Goal: Task Accomplishment & Management: Complete application form

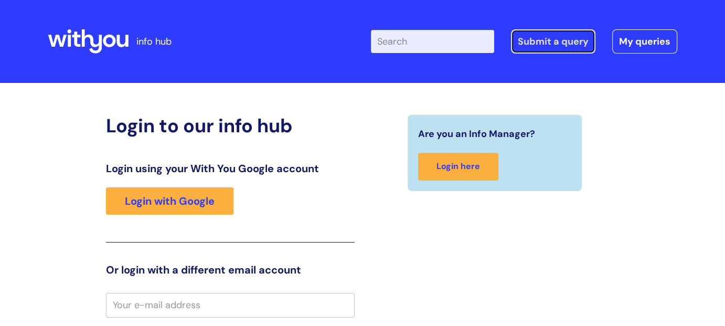
click at [535, 36] on link "Submit a query" at bounding box center [553, 41] width 84 height 24
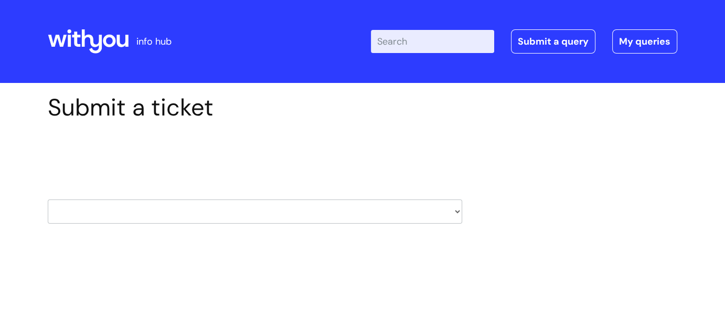
click at [457, 212] on select "HR / People IT and Support Clinical Drug Alerts Finance Accounts Data Support T…" at bounding box center [255, 211] width 414 height 24
click at [458, 212] on select "HR / People IT and Support Clinical Drug Alerts Finance Accounts Data Support T…" at bounding box center [255, 211] width 414 height 24
click at [454, 215] on select "HR / People IT and Support Clinical Drug Alerts Finance Accounts Data Support T…" at bounding box center [255, 211] width 414 height 24
select select "it_and_support"
click at [48, 199] on select "HR / People IT and Support Clinical Drug Alerts Finance Accounts Data Support T…" at bounding box center [255, 211] width 414 height 24
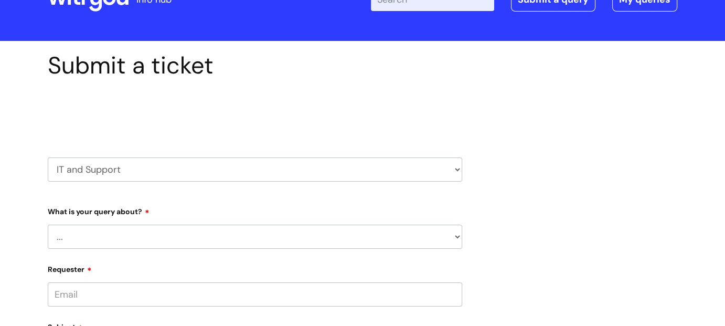
scroll to position [105, 0]
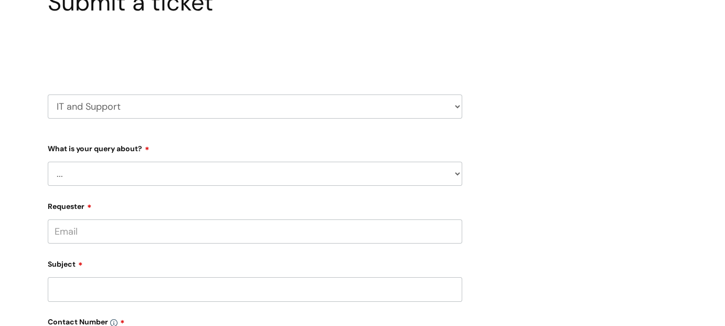
click at [454, 172] on select "... Mobile Phone Reset & MFA Accounts, Starters and Leavers IT Hardware issue I…" at bounding box center [255, 173] width 414 height 24
select select "Something Else"
click at [48, 161] on select "... Mobile Phone Reset & MFA Accounts, Starters and Leavers IT Hardware issue I…" at bounding box center [255, 173] width 414 height 24
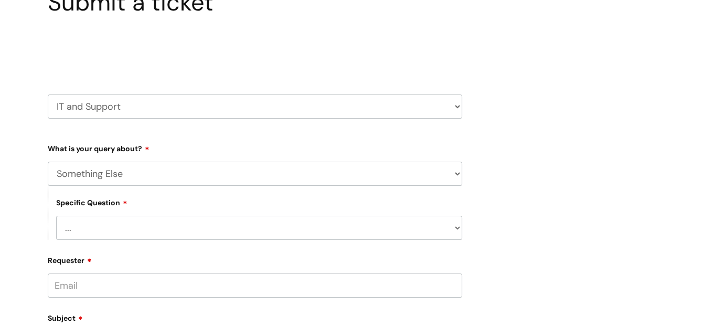
click at [457, 227] on select "... My problem is not listed" at bounding box center [259, 228] width 406 height 24
select select "My problem is not listed"
click at [56, 216] on select "... My problem is not listed" at bounding box center [259, 228] width 406 height 24
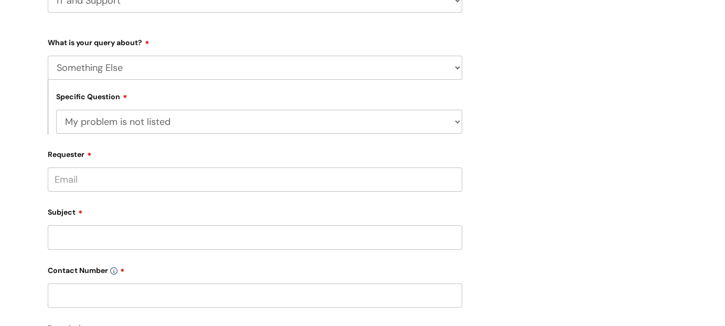
scroll to position [262, 0]
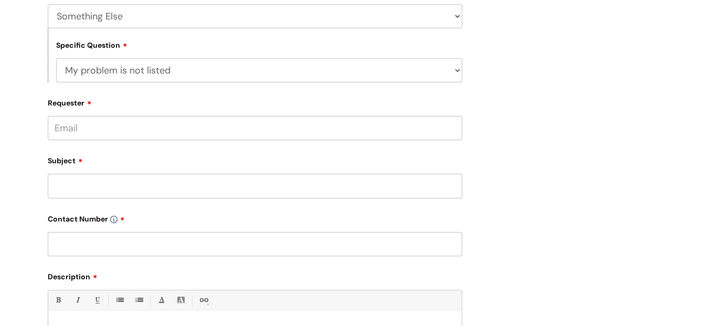
click at [106, 125] on input "Requester" at bounding box center [255, 128] width 414 height 24
type input "[PERSON_NAME] and [PERSON_NAME]"
click at [129, 186] on div "Subject" at bounding box center [255, 175] width 414 height 47
drag, startPoint x: 181, startPoint y: 131, endPoint x: 38, endPoint y: 129, distance: 142.6
click at [38, 129] on div "Submit a ticket Select issue type HR / People IT and Support Clinical Drug Aler…" at bounding box center [362, 176] width 725 height 711
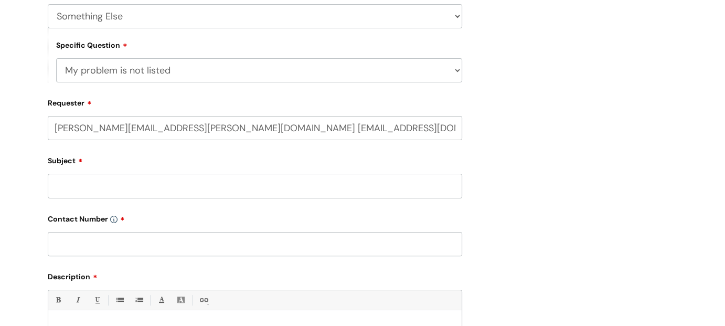
click at [200, 130] on input "[PERSON_NAME][EMAIL_ADDRESS][PERSON_NAME][DOMAIN_NAME] [EMAIL_ADDRESS][DOMAIN_N…" at bounding box center [255, 128] width 414 height 24
click at [198, 126] on input "[PERSON_NAME][EMAIL_ADDRESS][PERSON_NAME][DOMAIN_NAME] [EMAIL_ADDRESS][DOMAIN_N…" at bounding box center [255, 128] width 414 height 24
click at [365, 137] on input "[PERSON_NAME][EMAIL_ADDRESS][PERSON_NAME][DOMAIN_NAME]; [EMAIL_ADDRESS][DOMAIN_…" at bounding box center [255, 128] width 414 height 24
type input "[PERSON_NAME][EMAIL_ADDRESS][PERSON_NAME][DOMAIN_NAME]; [EMAIL_ADDRESS][DOMAIN_…"
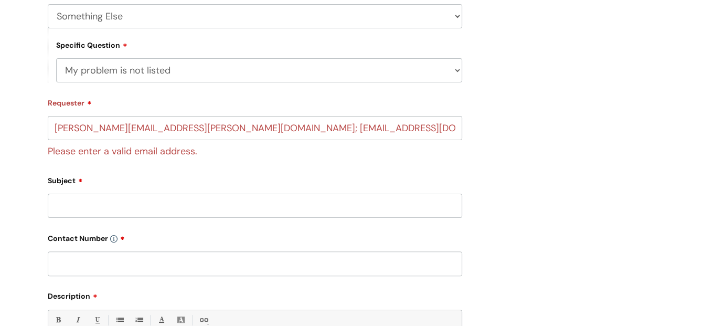
drag, startPoint x: 365, startPoint y: 153, endPoint x: 362, endPoint y: 158, distance: 6.4
click at [365, 153] on form "Type Of Request ... Accounts (Finance) Alerts! (For clinical team) Data Protect…" at bounding box center [255, 236] width 414 height 509
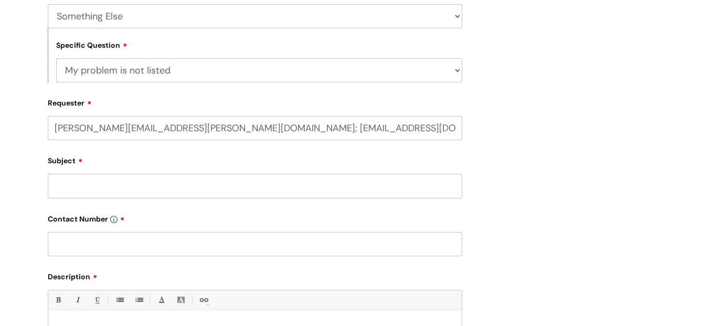
click at [201, 129] on input "[PERSON_NAME][EMAIL_ADDRESS][PERSON_NAME][DOMAIN_NAME]; [EMAIL_ADDRESS][DOMAIN_…" at bounding box center [255, 128] width 414 height 24
drag, startPoint x: 198, startPoint y: 128, endPoint x: 365, endPoint y: 131, distance: 167.3
click at [365, 131] on input "[PERSON_NAME][EMAIL_ADDRESS][PERSON_NAME][DOMAIN_NAME]; [EMAIL_ADDRESS][DOMAIN_…" at bounding box center [255, 128] width 414 height 24
click at [368, 134] on input "[PERSON_NAME][EMAIL_ADDRESS][PERSON_NAME][DOMAIN_NAME]; [EMAIL_ADDRESS][DOMAIN_…" at bounding box center [255, 128] width 414 height 24
drag, startPoint x: 368, startPoint y: 129, endPoint x: 38, endPoint y: 117, distance: 330.6
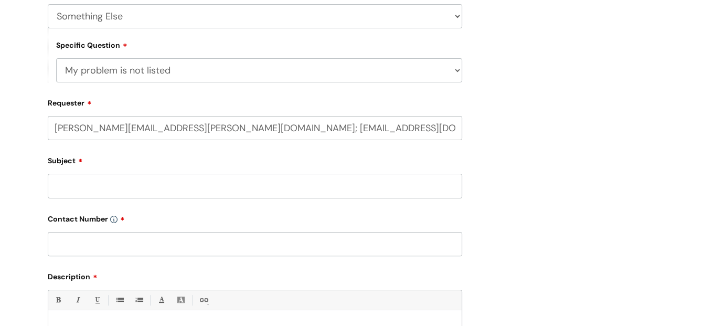
click at [38, 117] on div "Submit a ticket Select issue type HR / People IT and Support Clinical Drug Aler…" at bounding box center [362, 176] width 725 height 711
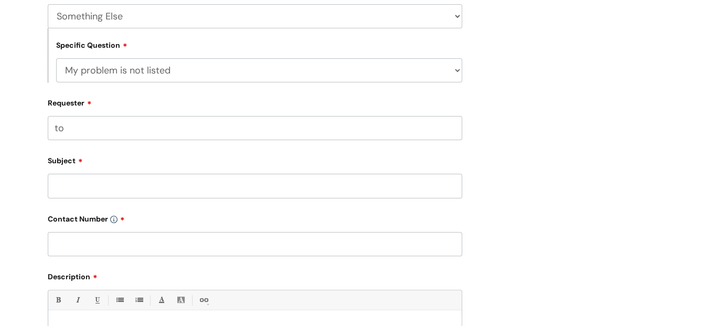
type input "t"
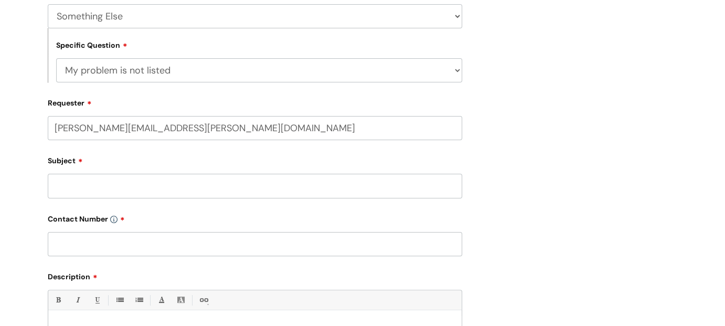
type input "[PERSON_NAME][EMAIL_ADDRESS][PERSON_NAME][DOMAIN_NAME]"
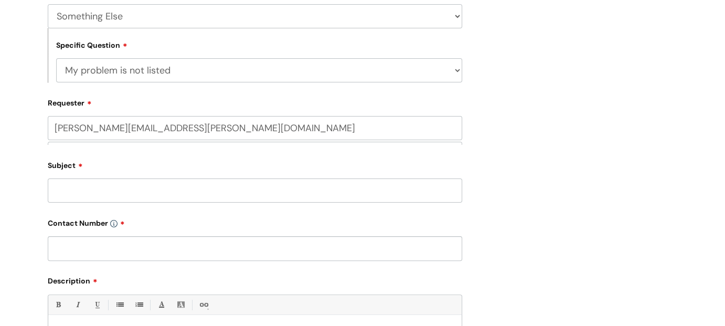
click at [175, 183] on input "Subject" at bounding box center [255, 190] width 414 height 24
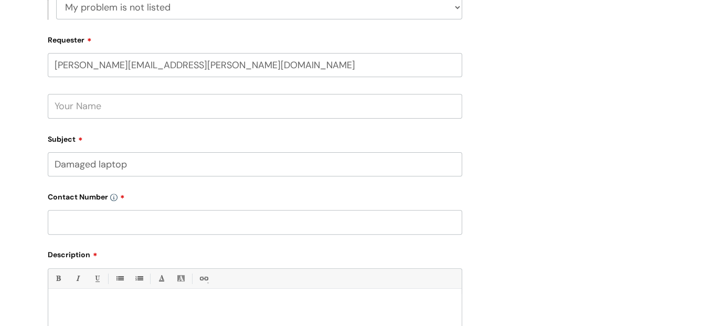
scroll to position [367, 0]
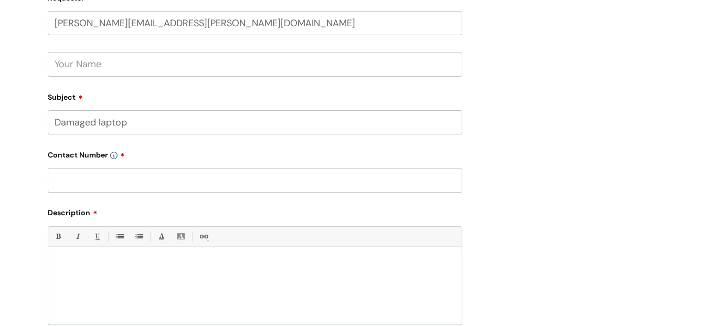
drag, startPoint x: 130, startPoint y: 120, endPoint x: 99, endPoint y: 122, distance: 31.0
click at [99, 122] on input "Damaged laptop" at bounding box center [255, 122] width 414 height 24
type input "Damaged keyboard on laptop"
click at [90, 178] on input "text" at bounding box center [255, 180] width 414 height 24
type input "07966821230"
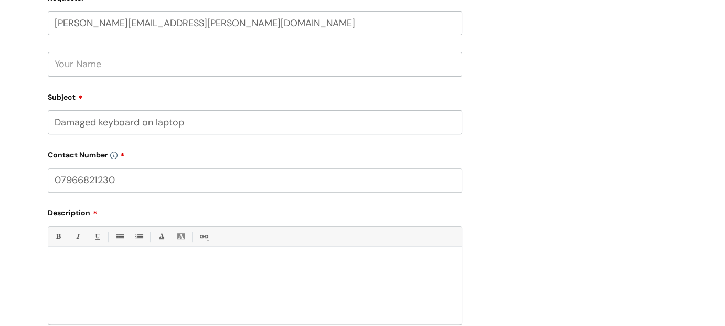
click at [96, 279] on div at bounding box center [254, 288] width 413 height 72
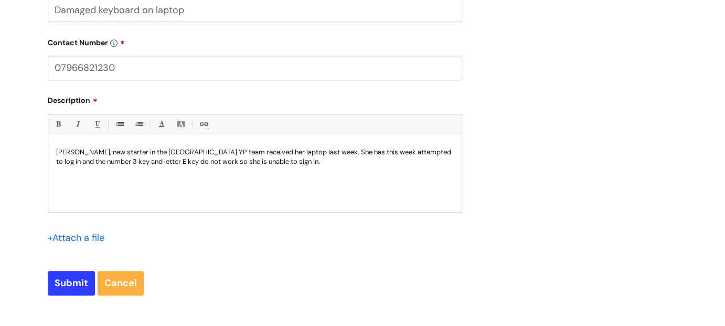
scroll to position [524, 0]
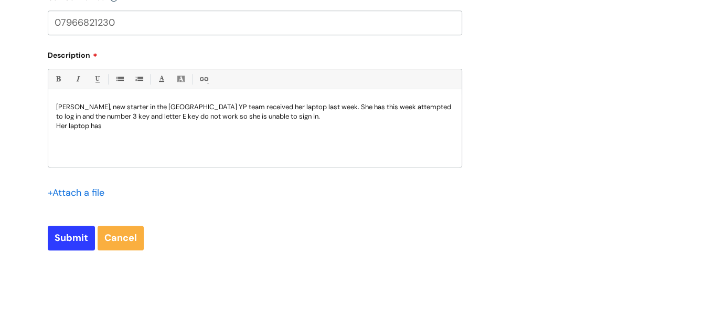
click at [265, 105] on p "Toni Taylor, new starter in the Cornwall YP team received her laptop last week.…" at bounding box center [254, 111] width 397 height 19
click at [120, 124] on p "Her laptop has" at bounding box center [254, 125] width 397 height 9
drag, startPoint x: 109, startPoint y: 128, endPoint x: 68, endPoint y: 125, distance: 41.0
click at [68, 125] on p "Her laptop has" at bounding box center [254, 125] width 397 height 9
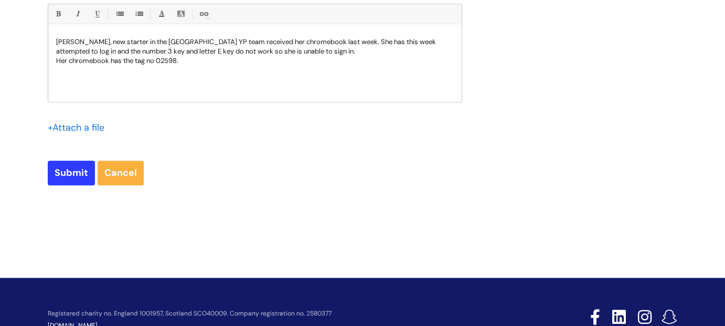
scroll to position [573, 0]
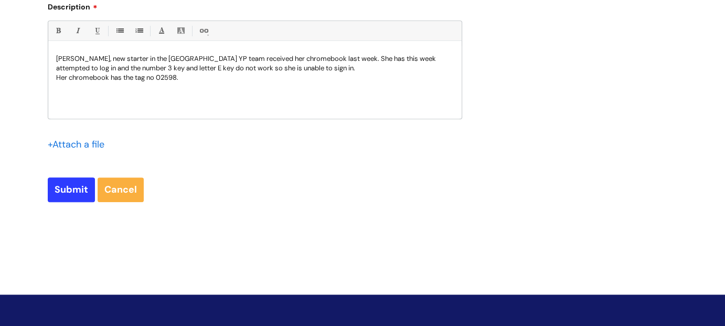
click at [289, 68] on p "Toni Taylor, new starter in the Cornwall YP team received her chromebook last w…" at bounding box center [254, 63] width 397 height 19
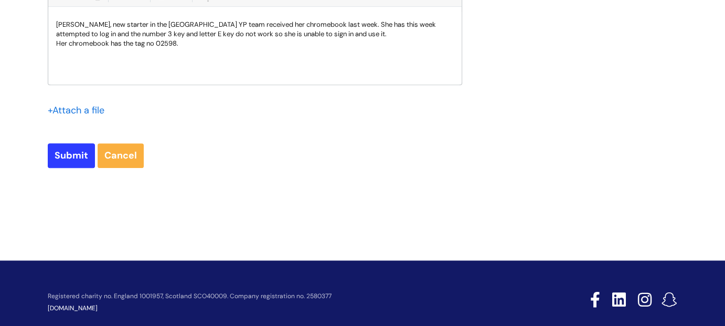
scroll to position [625, 0]
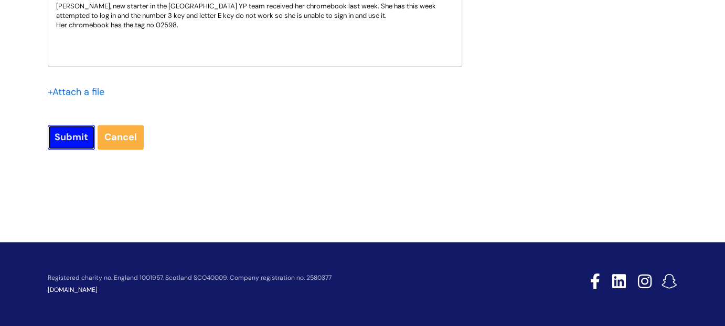
click at [61, 136] on input "Submit" at bounding box center [71, 137] width 47 height 24
type input "Please Wait..."
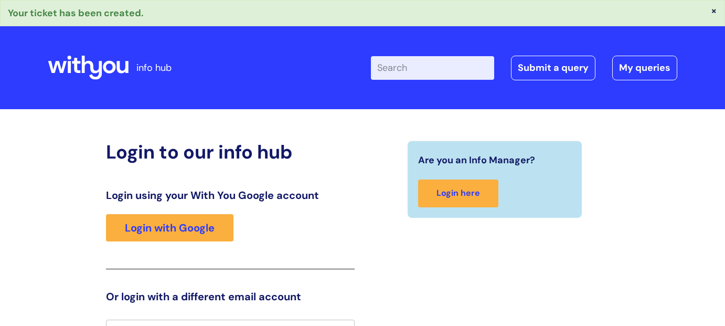
scroll to position [17, 0]
